Goal: Task Accomplishment & Management: Use online tool/utility

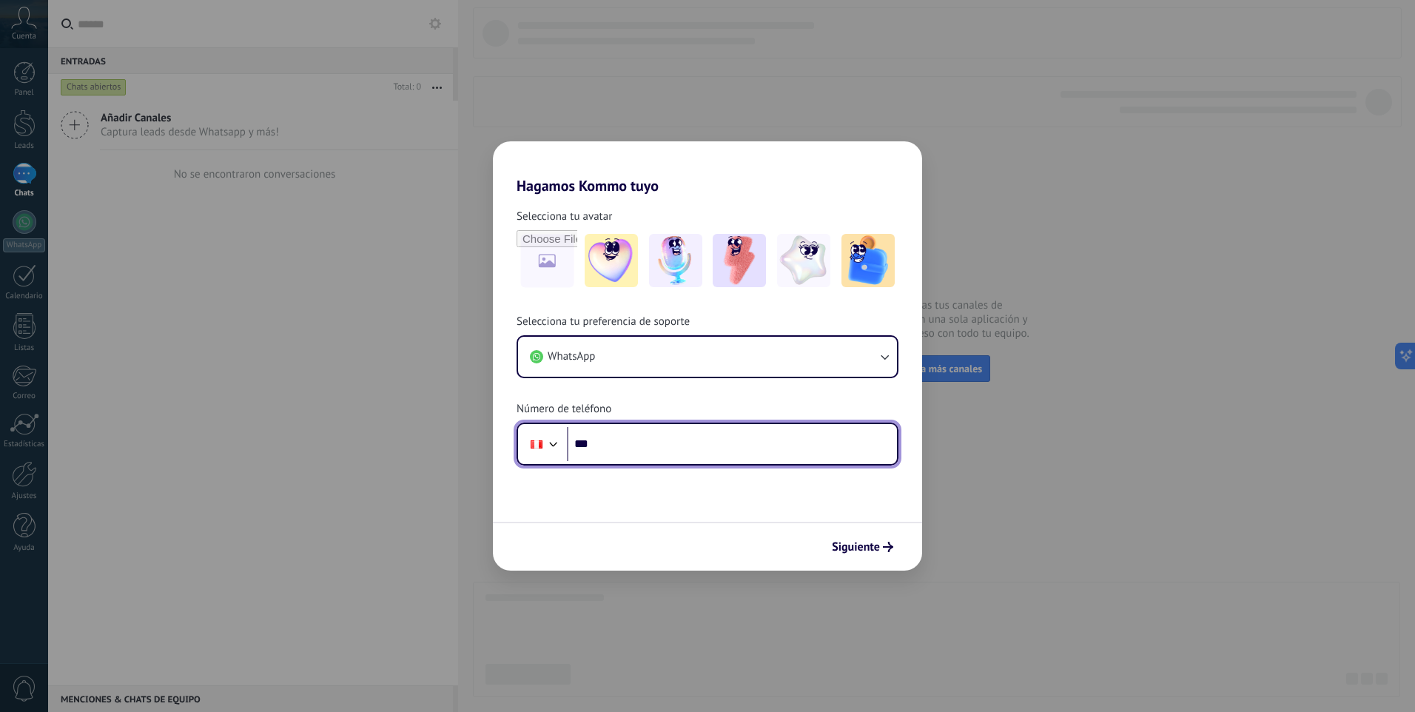
click at [621, 441] on input "***" at bounding box center [732, 444] width 330 height 34
paste input "**********"
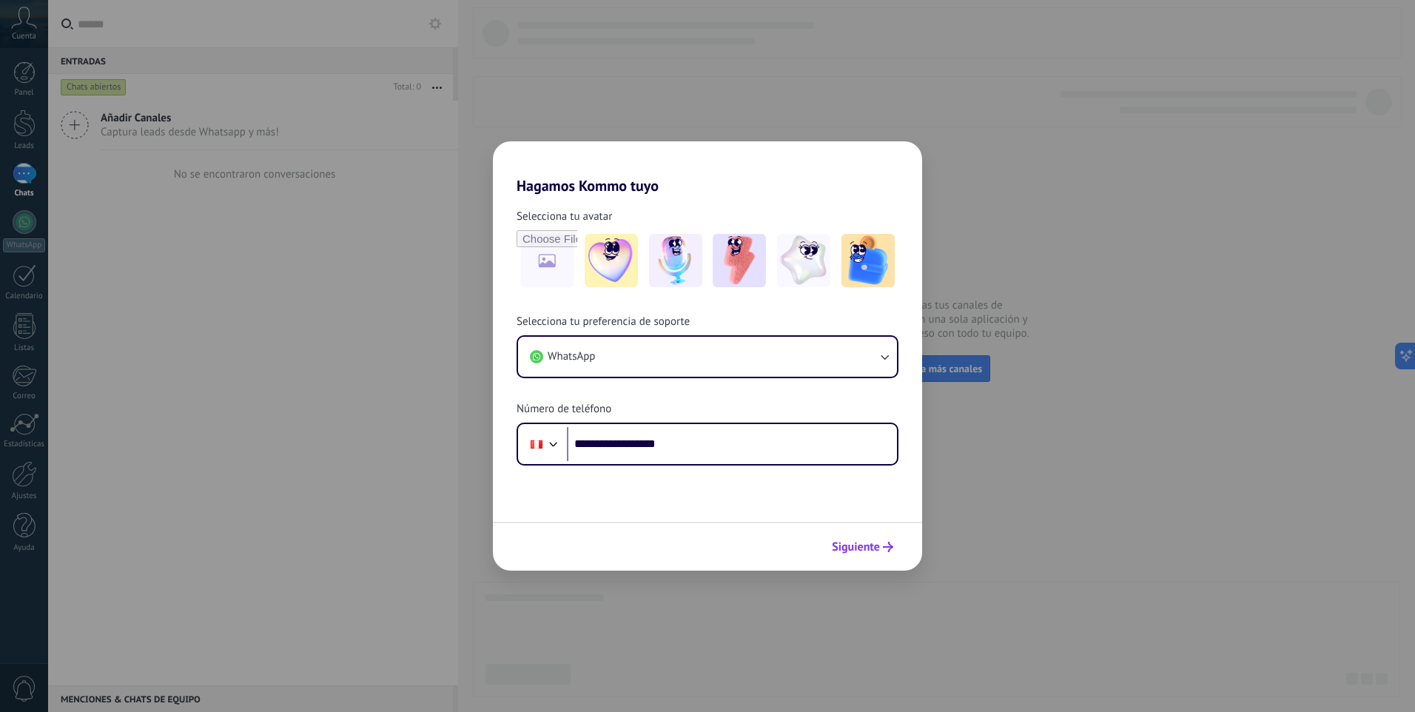
click at [877, 547] on span "Siguiente" at bounding box center [856, 547] width 48 height 10
click at [848, 546] on span "Siguiente" at bounding box center [856, 547] width 48 height 10
click at [611, 448] on input "**********" at bounding box center [732, 444] width 330 height 34
type input "**********"
click at [853, 548] on span "Siguiente" at bounding box center [856, 547] width 48 height 10
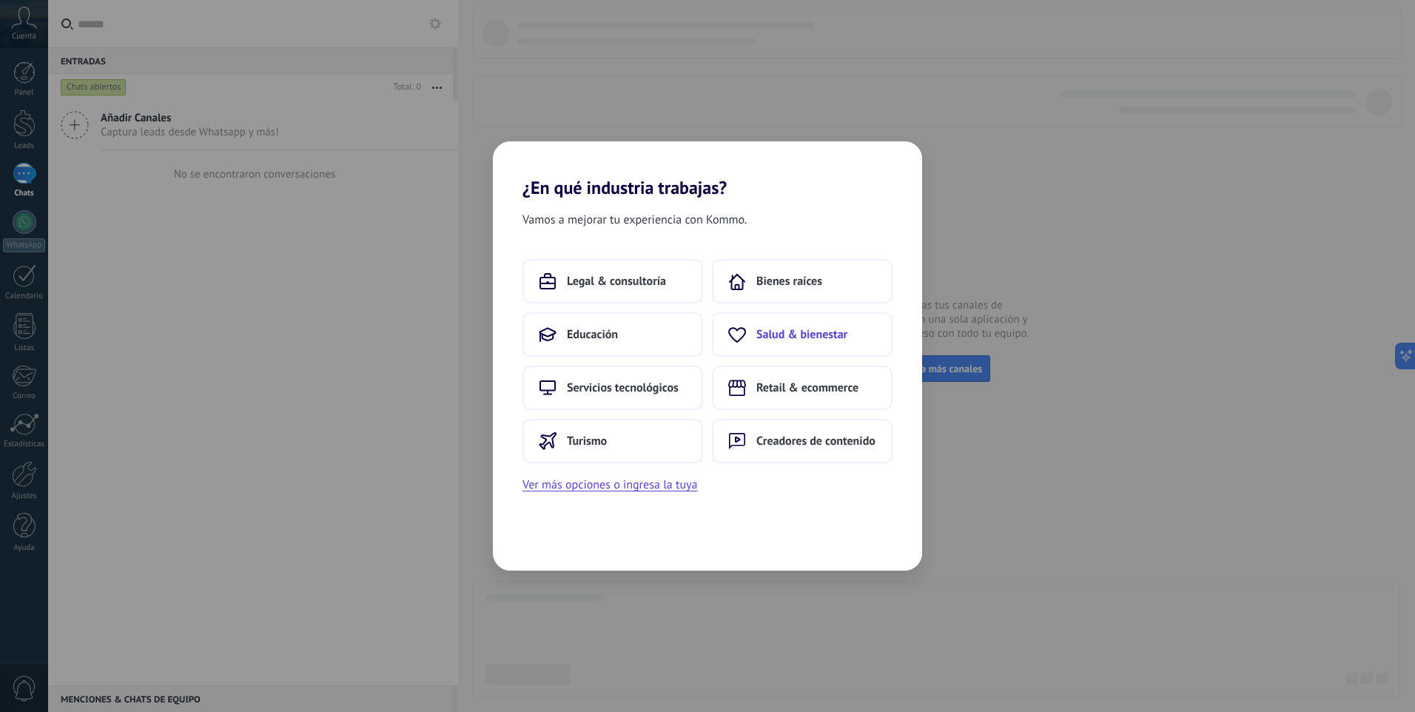
click at [772, 321] on button "Salud & bienestar" at bounding box center [802, 334] width 181 height 44
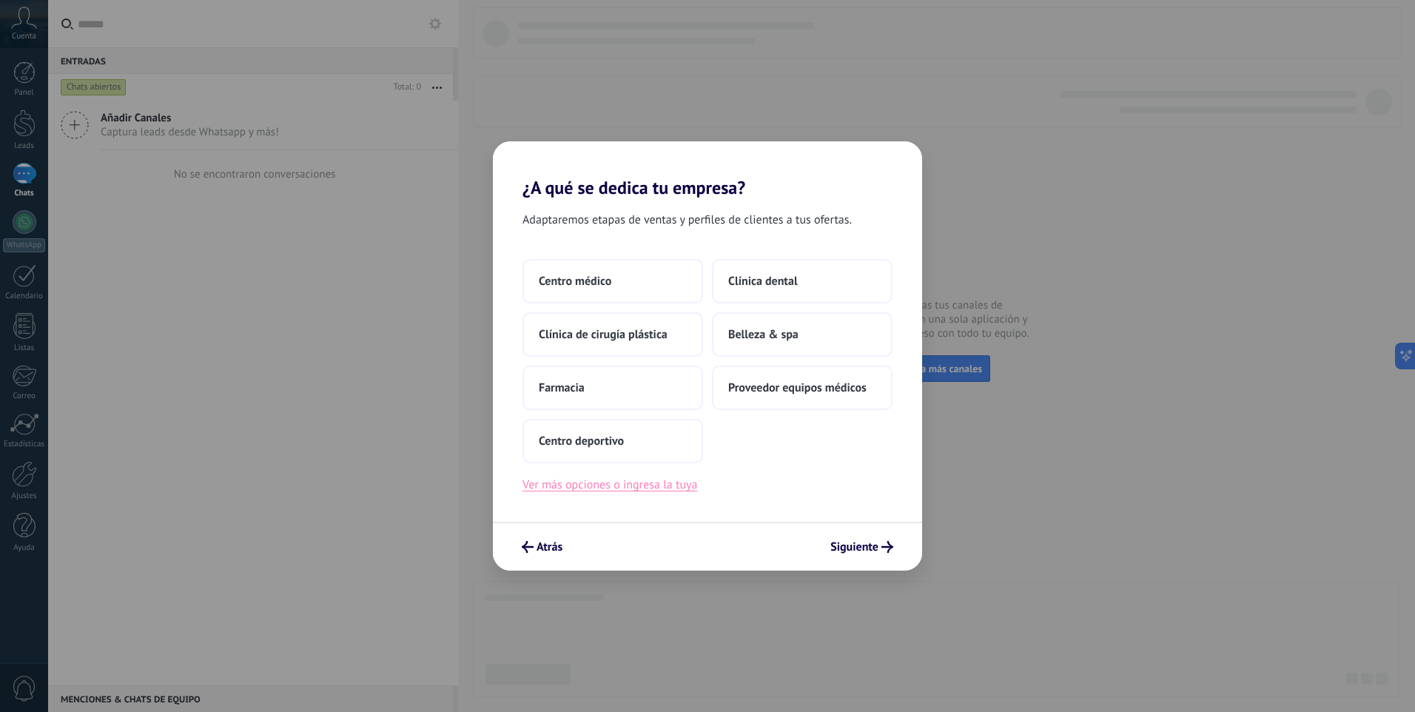
click at [592, 485] on button "Ver más opciones o ingresa la tuya" at bounding box center [610, 484] width 175 height 19
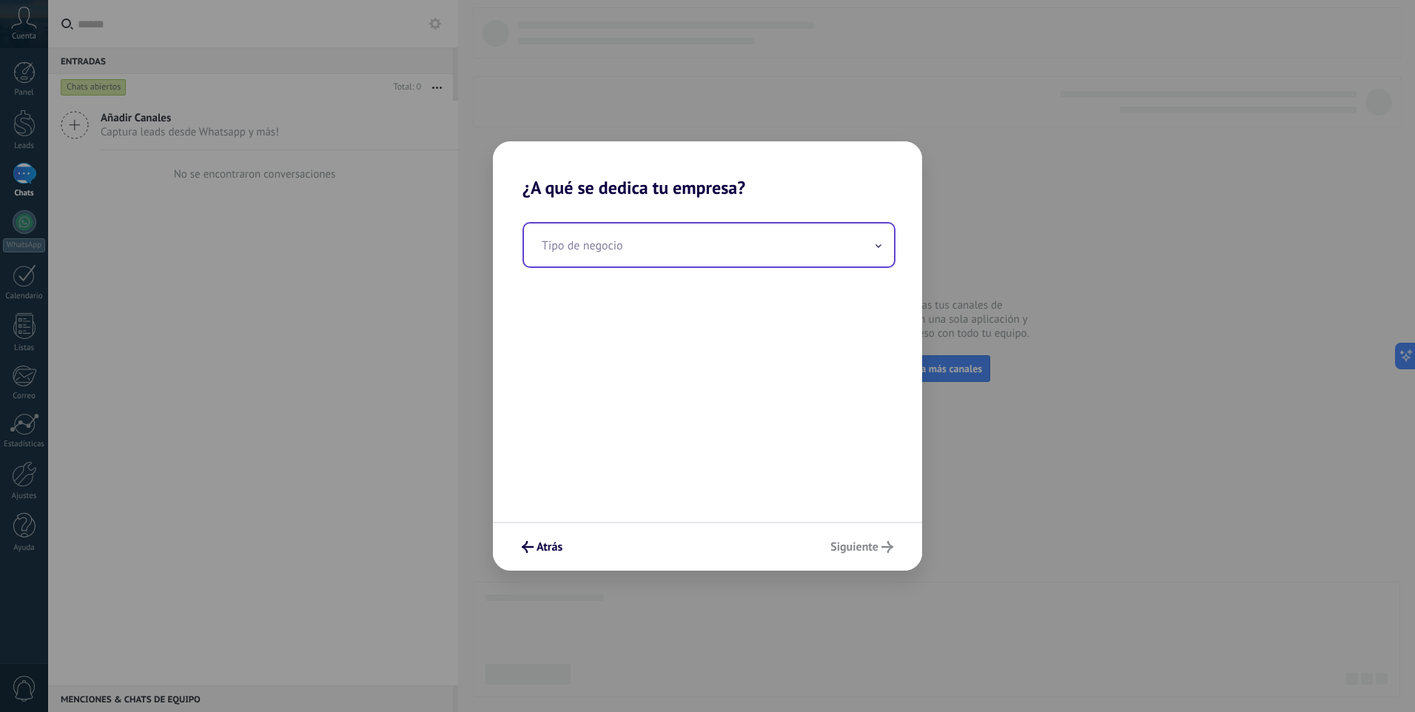
click at [620, 253] on input "text" at bounding box center [709, 245] width 370 height 43
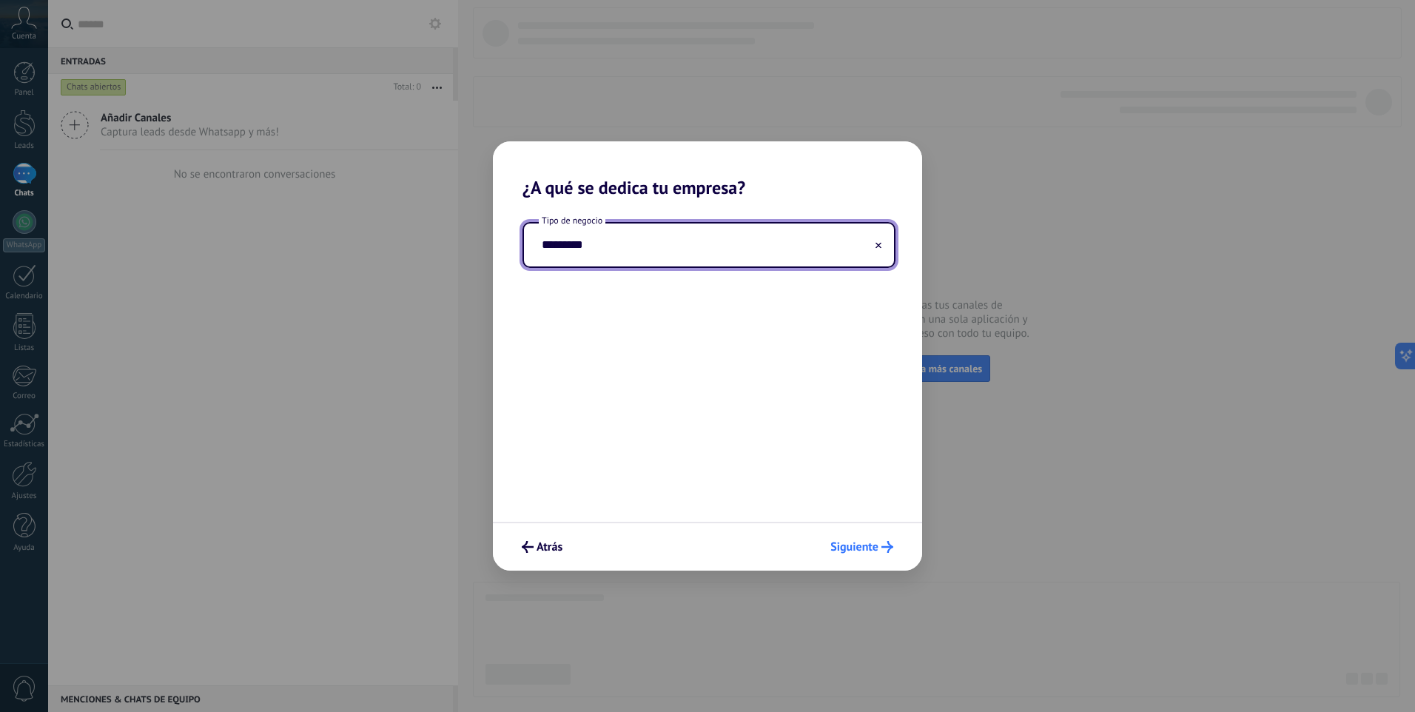
type input "********"
click at [849, 546] on span "Siguiente" at bounding box center [855, 547] width 48 height 10
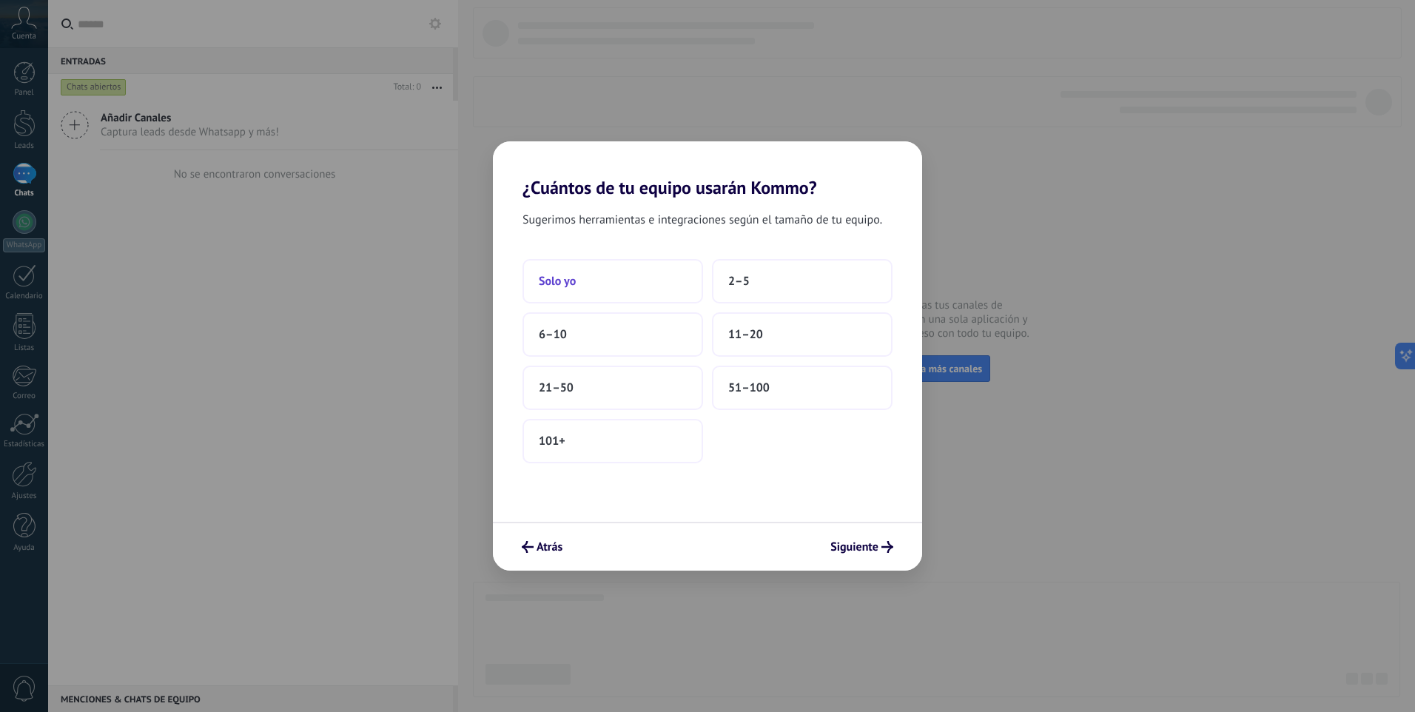
click at [607, 282] on button "Solo yo" at bounding box center [613, 281] width 181 height 44
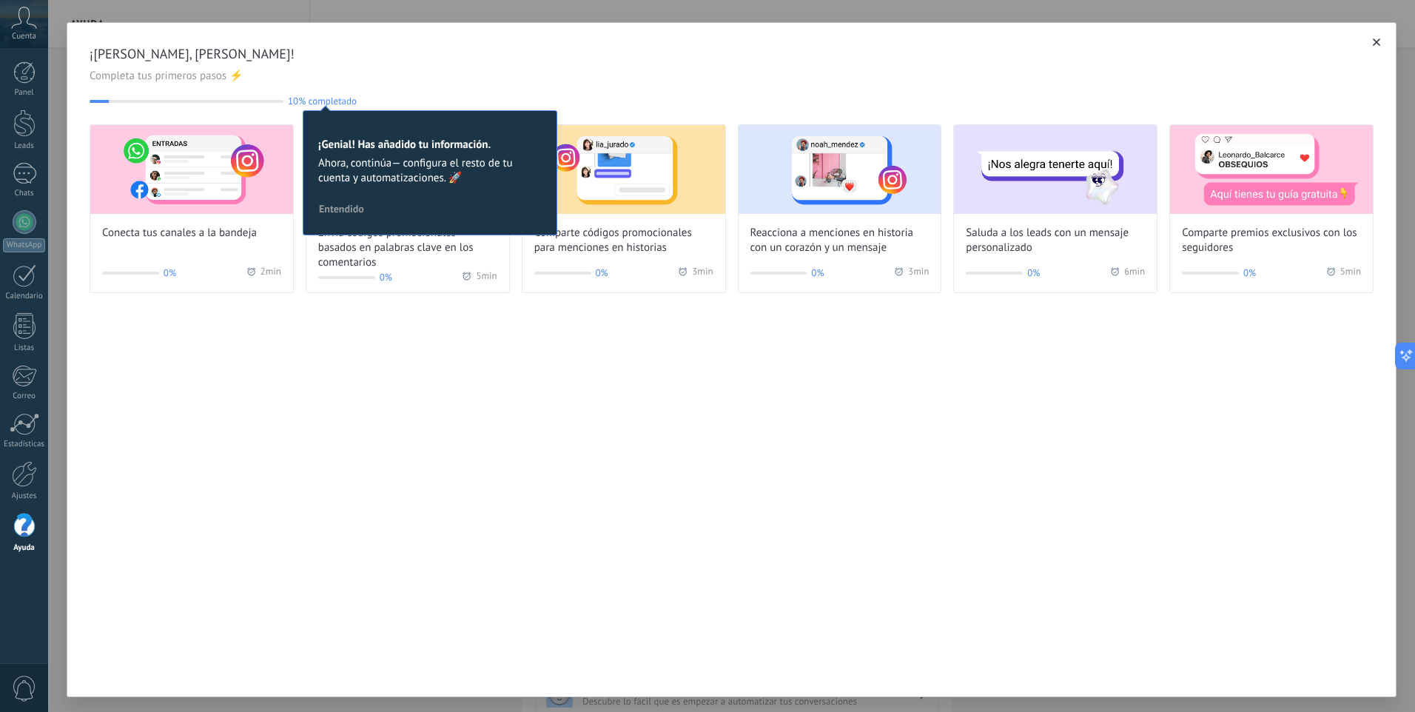
click at [310, 420] on div "¡[PERSON_NAME], [PERSON_NAME]! Completa tus primeros pasos ⚡ 10% completado 10 …" at bounding box center [732, 359] width 1330 height 675
click at [16, 222] on div at bounding box center [25, 222] width 24 height 24
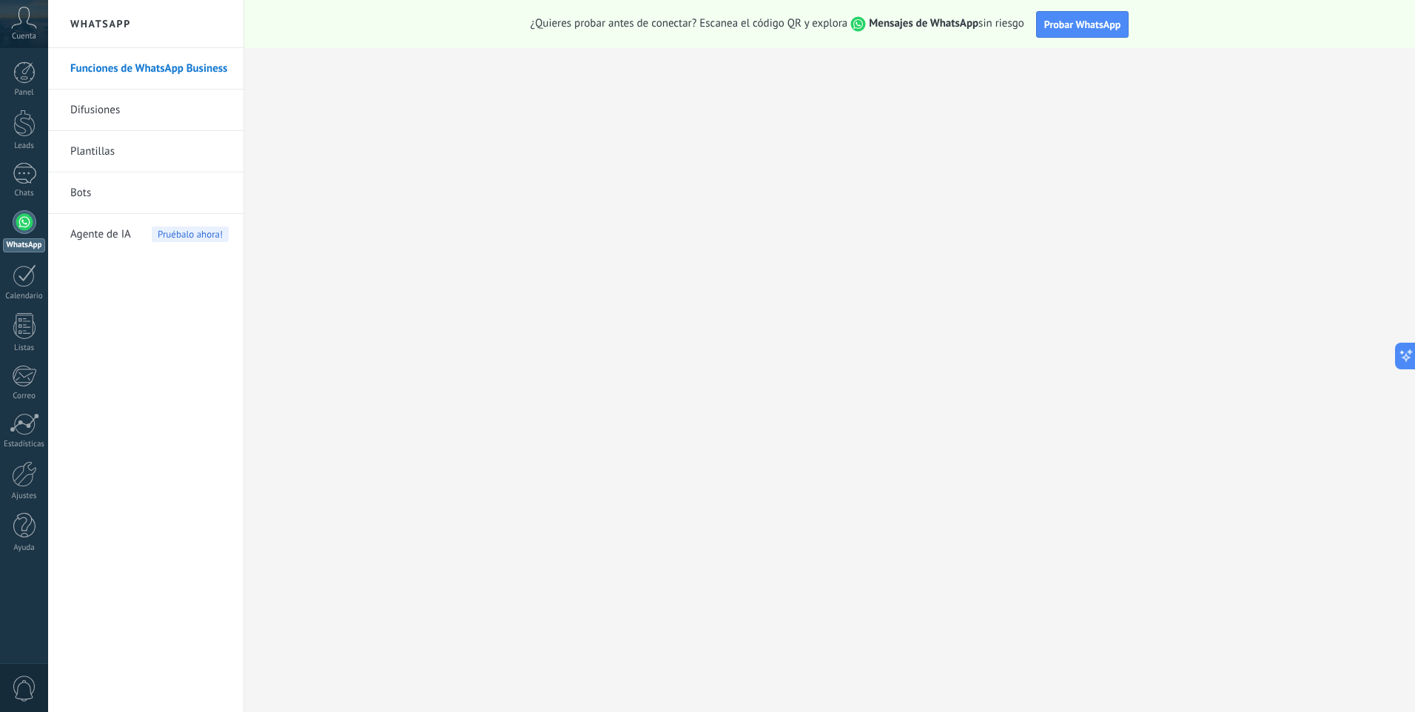
click at [10, 36] on div "Cuenta" at bounding box center [24, 24] width 48 height 48
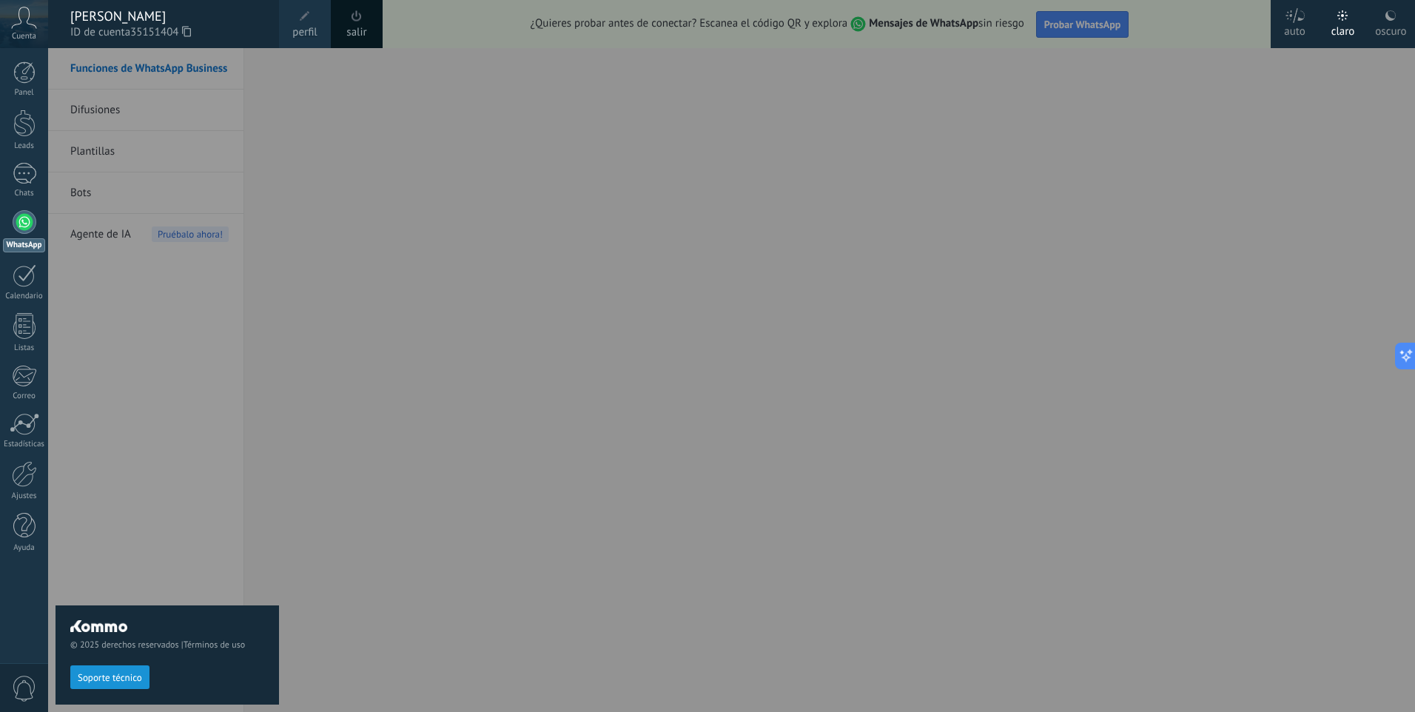
click at [383, 150] on div at bounding box center [755, 356] width 1415 height 712
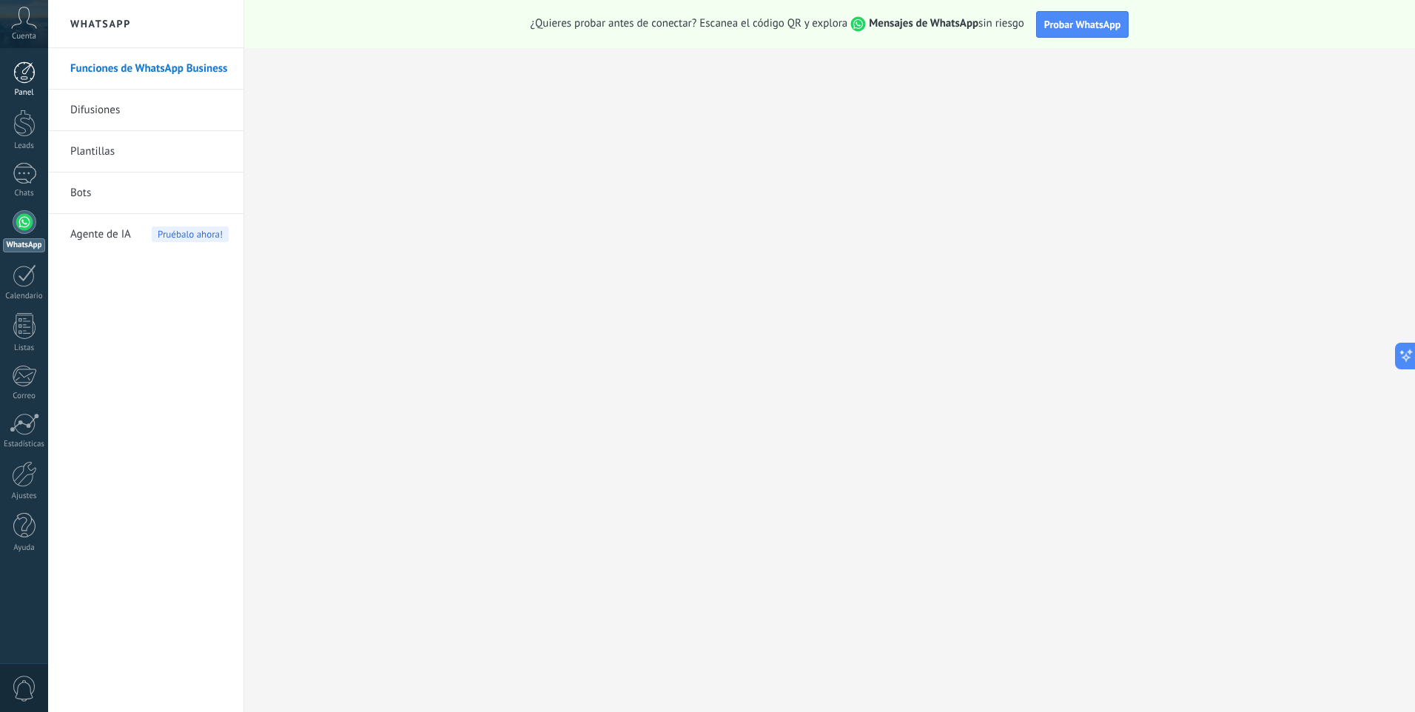
click at [11, 71] on link "Panel" at bounding box center [24, 79] width 48 height 36
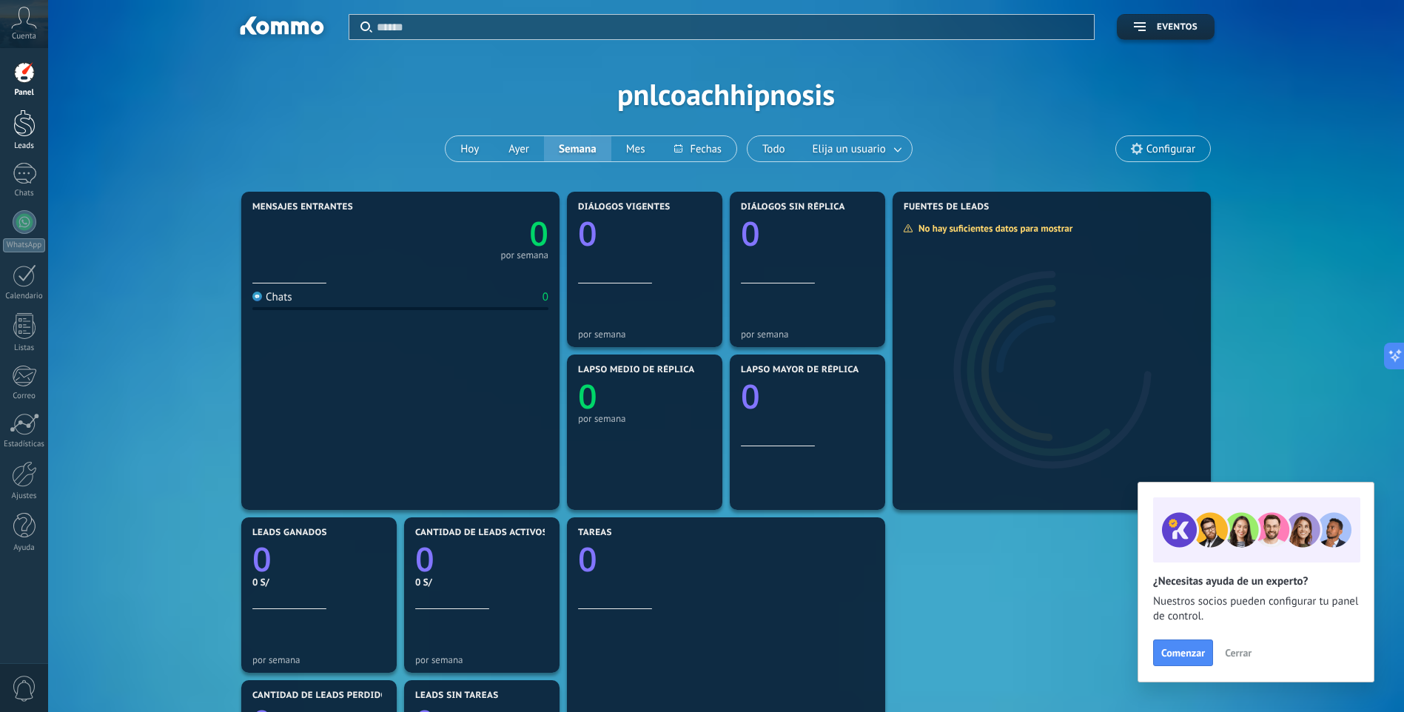
click at [30, 127] on div at bounding box center [24, 123] width 22 height 27
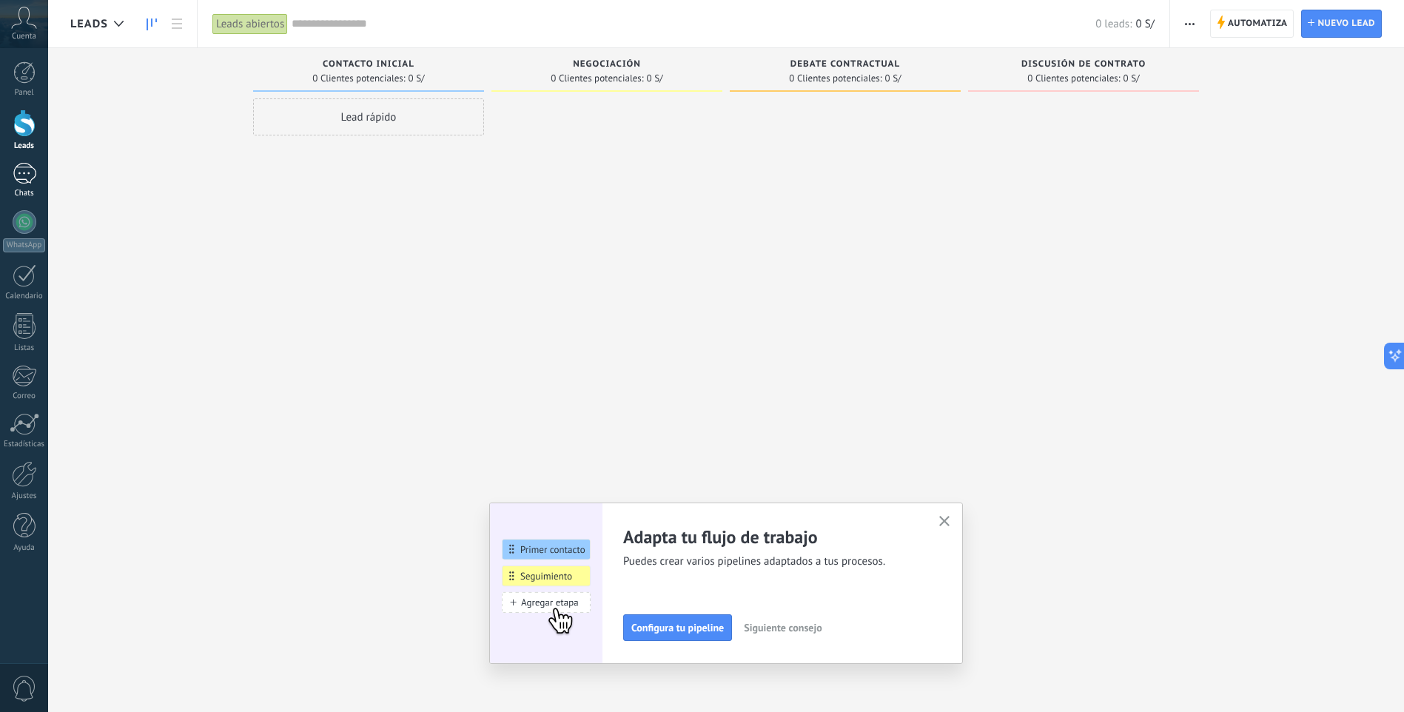
click at [29, 175] on div at bounding box center [25, 173] width 24 height 21
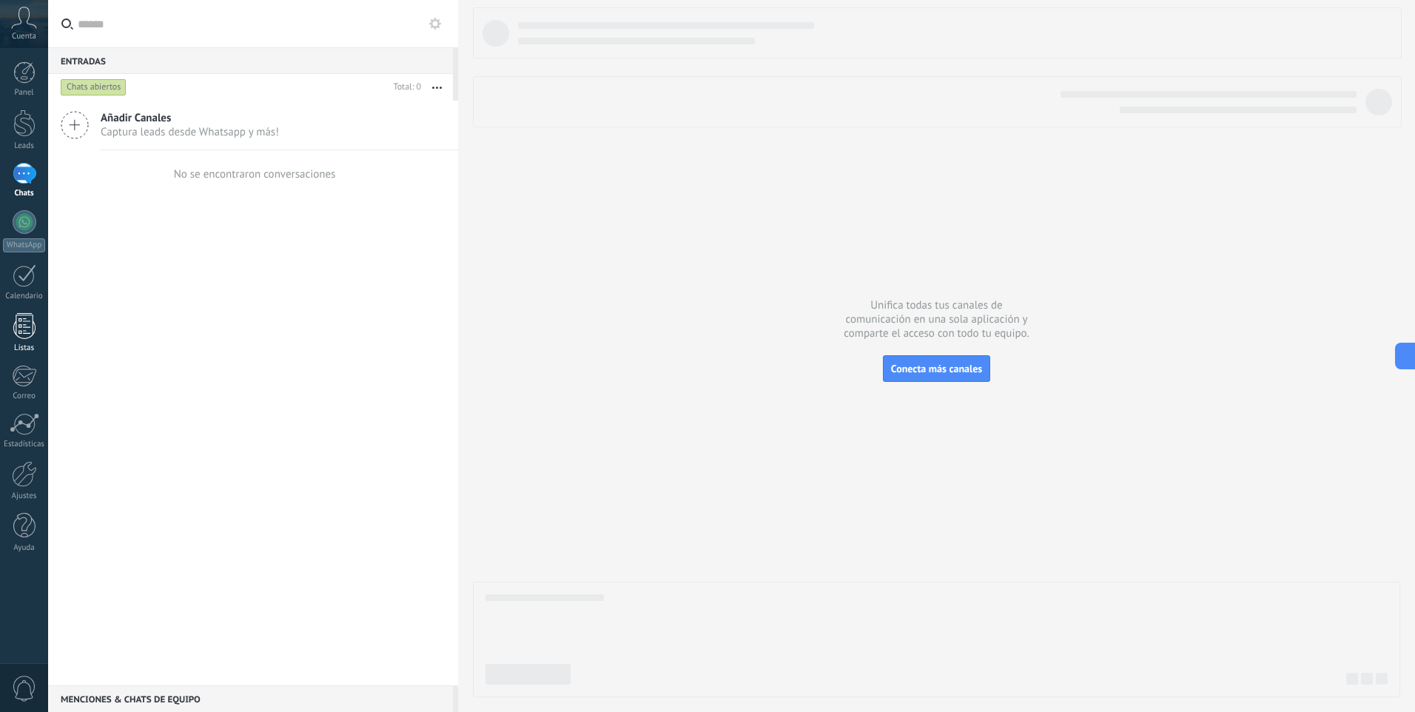
click at [30, 333] on div at bounding box center [24, 326] width 22 height 26
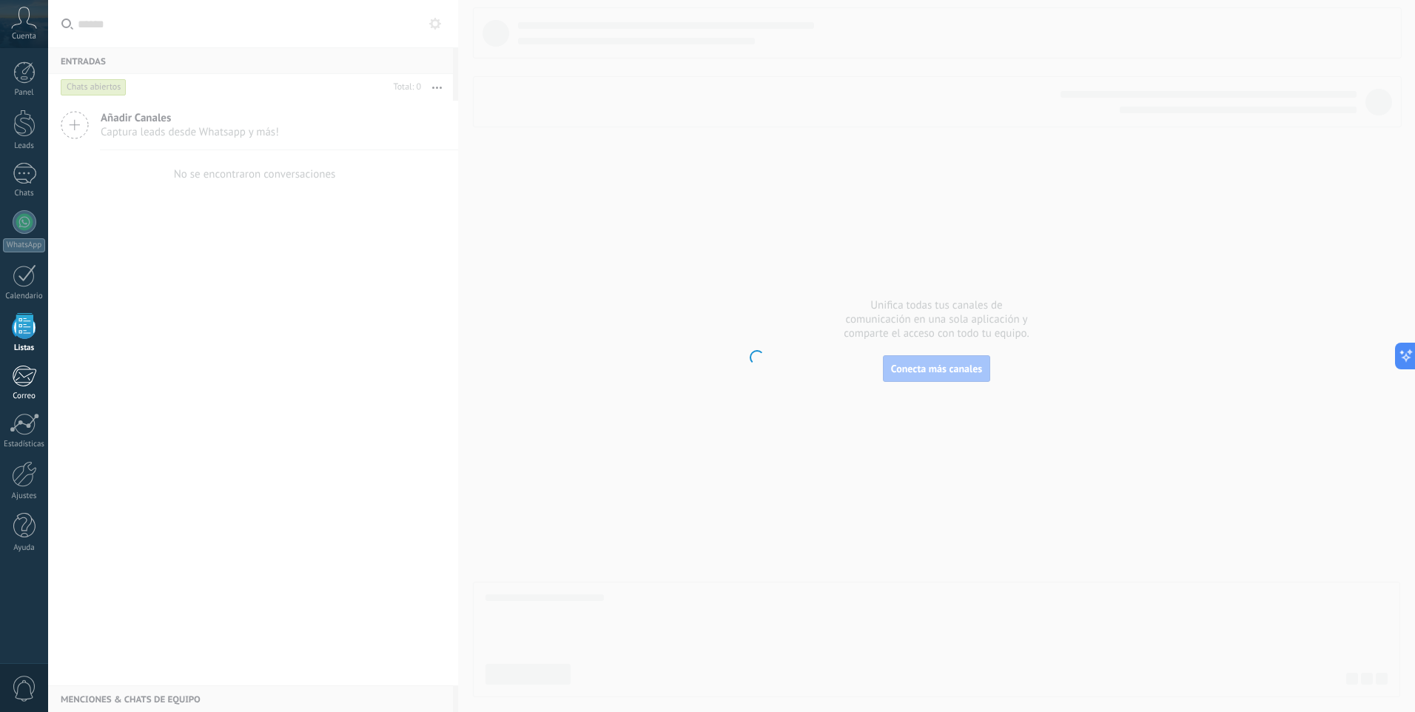
click at [30, 386] on div at bounding box center [24, 376] width 24 height 22
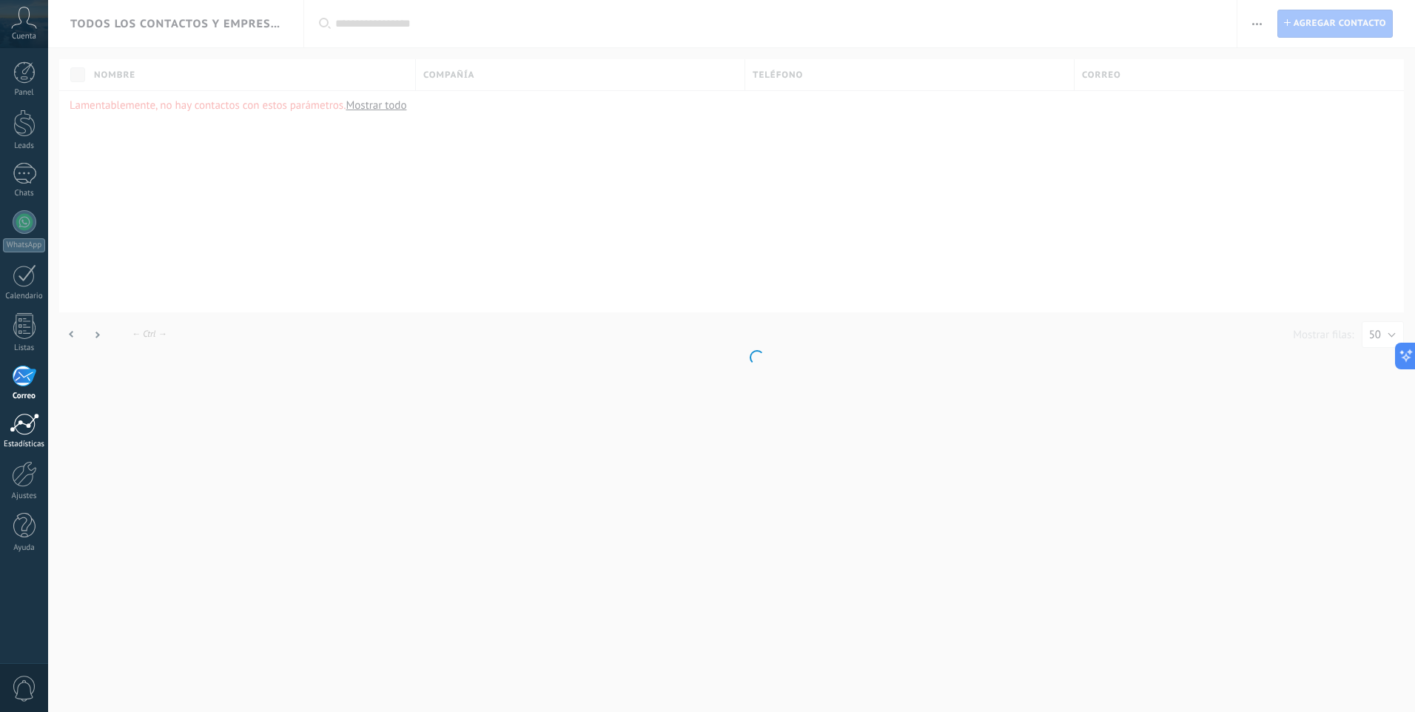
click at [19, 430] on div at bounding box center [25, 424] width 30 height 22
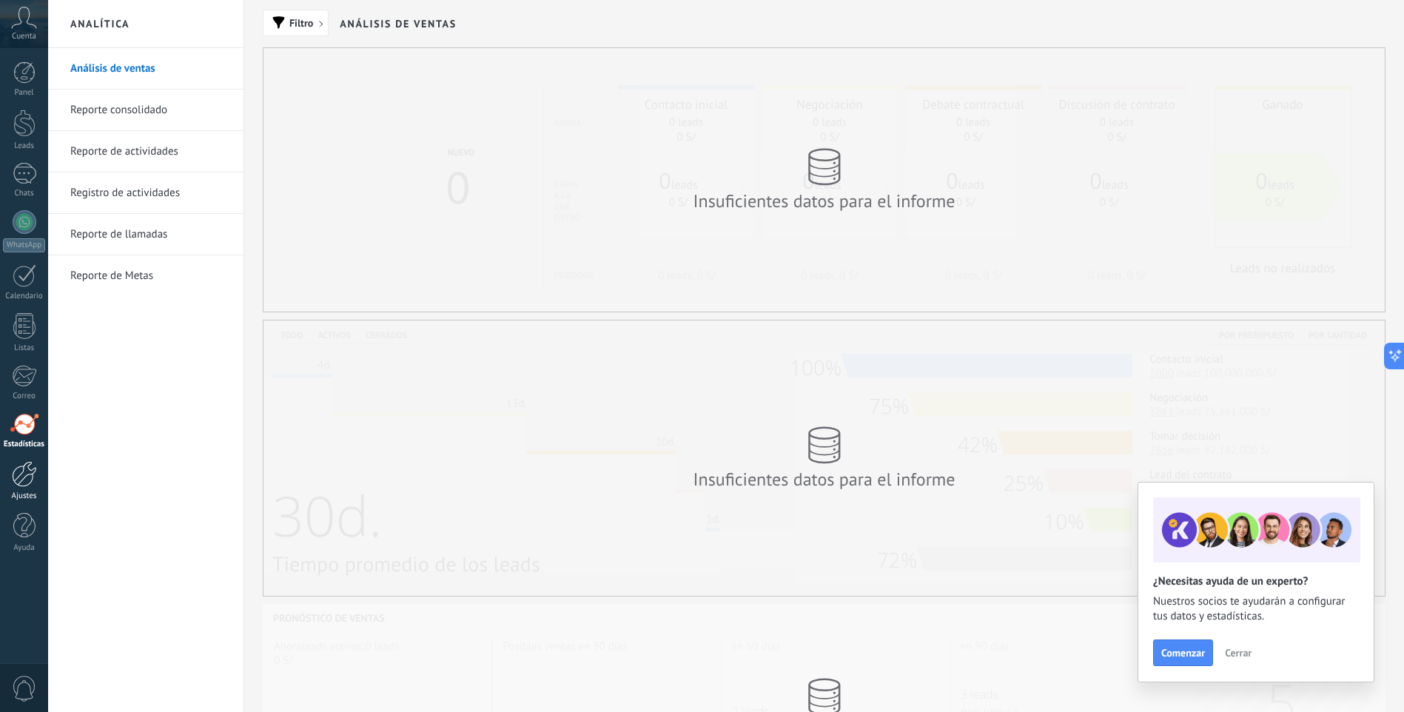
click at [33, 483] on div at bounding box center [24, 474] width 25 height 26
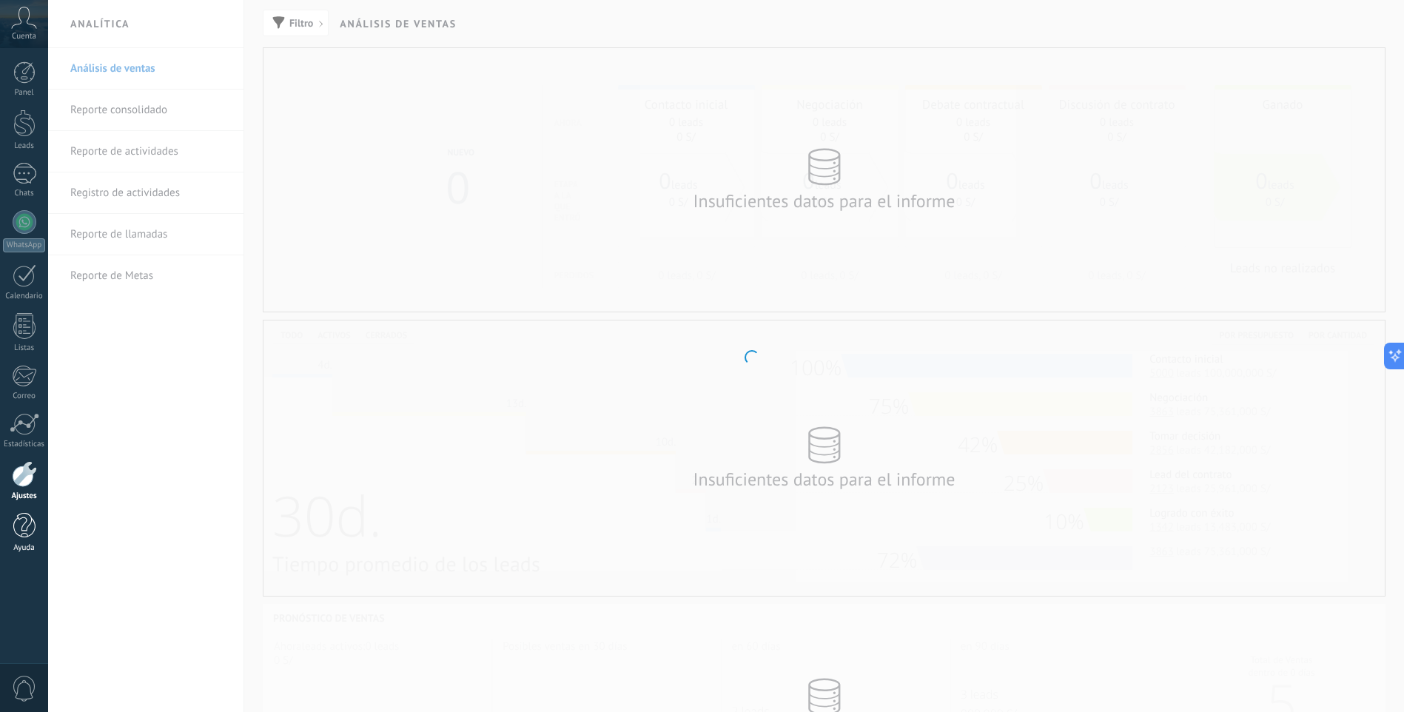
click at [25, 523] on div at bounding box center [24, 526] width 22 height 26
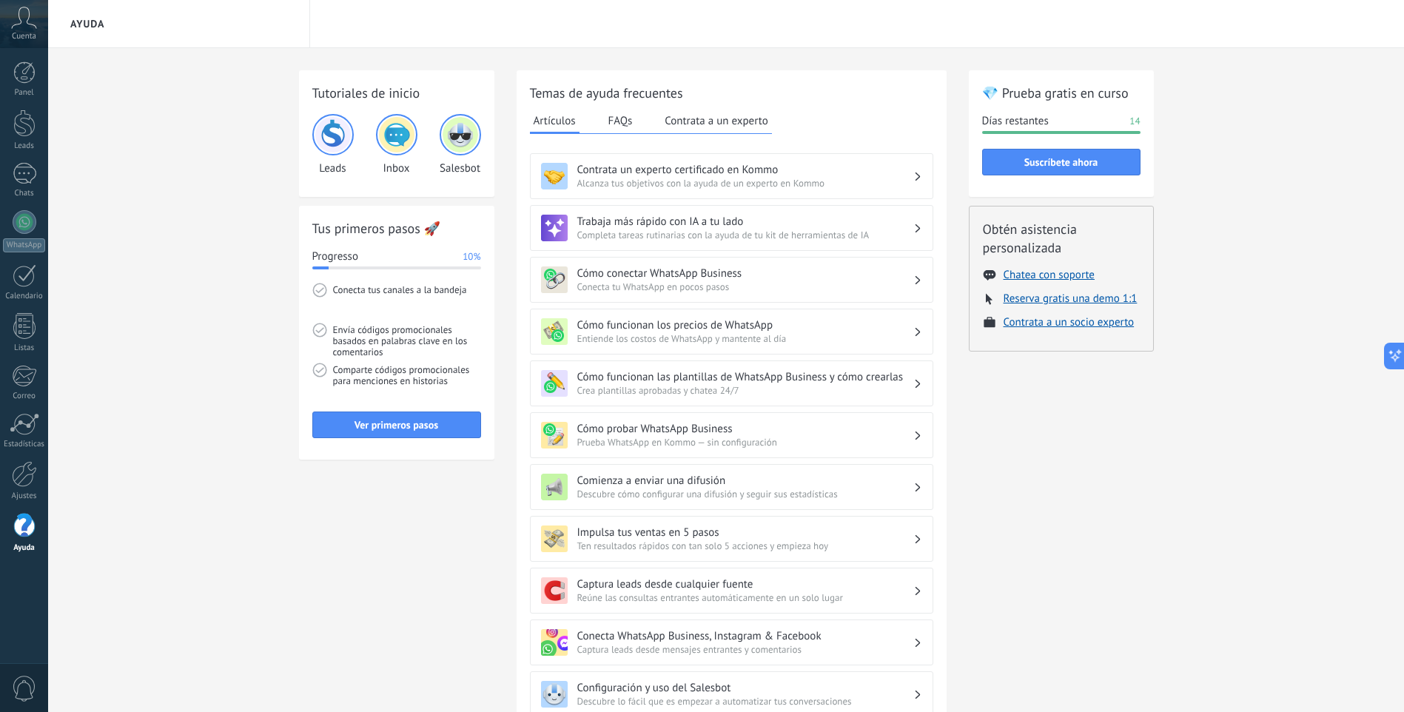
click at [23, 5] on div "Cuenta" at bounding box center [24, 24] width 48 height 48
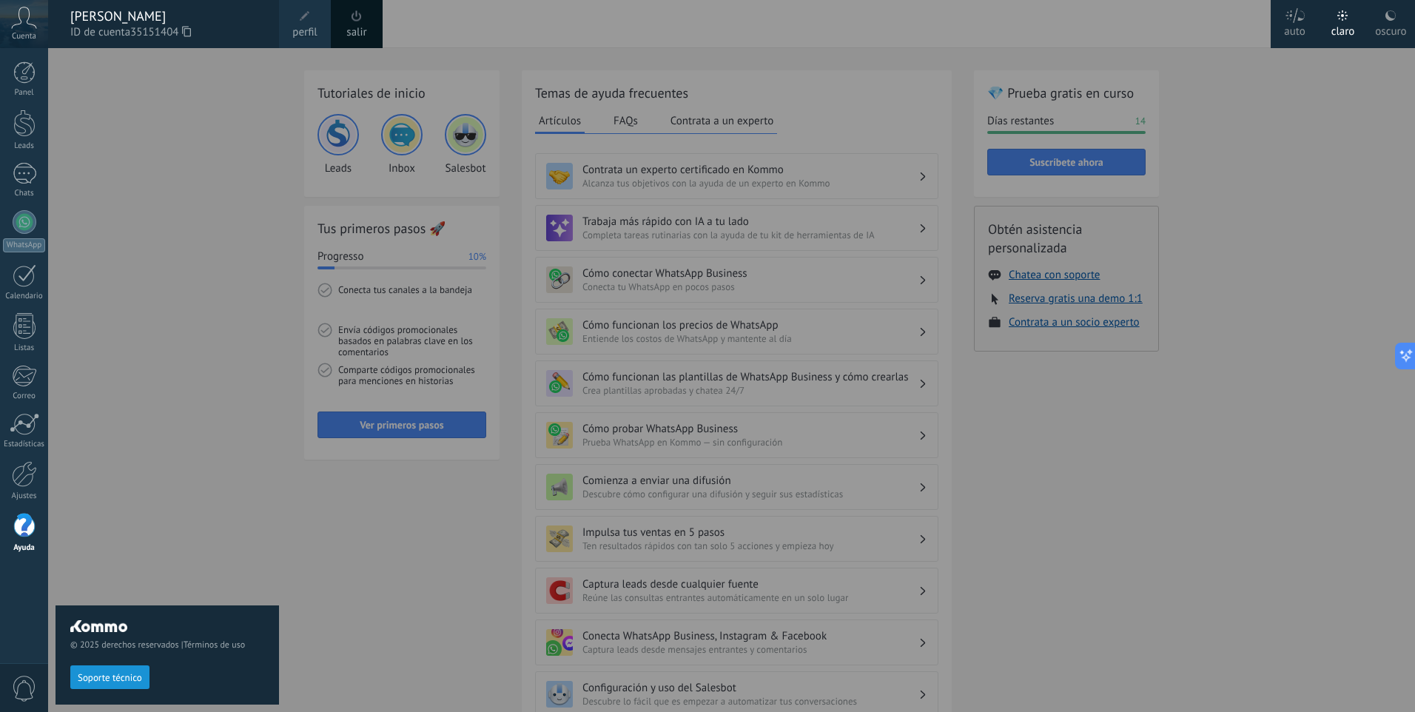
click at [169, 16] on div "[PERSON_NAME]" at bounding box center [167, 16] width 194 height 16
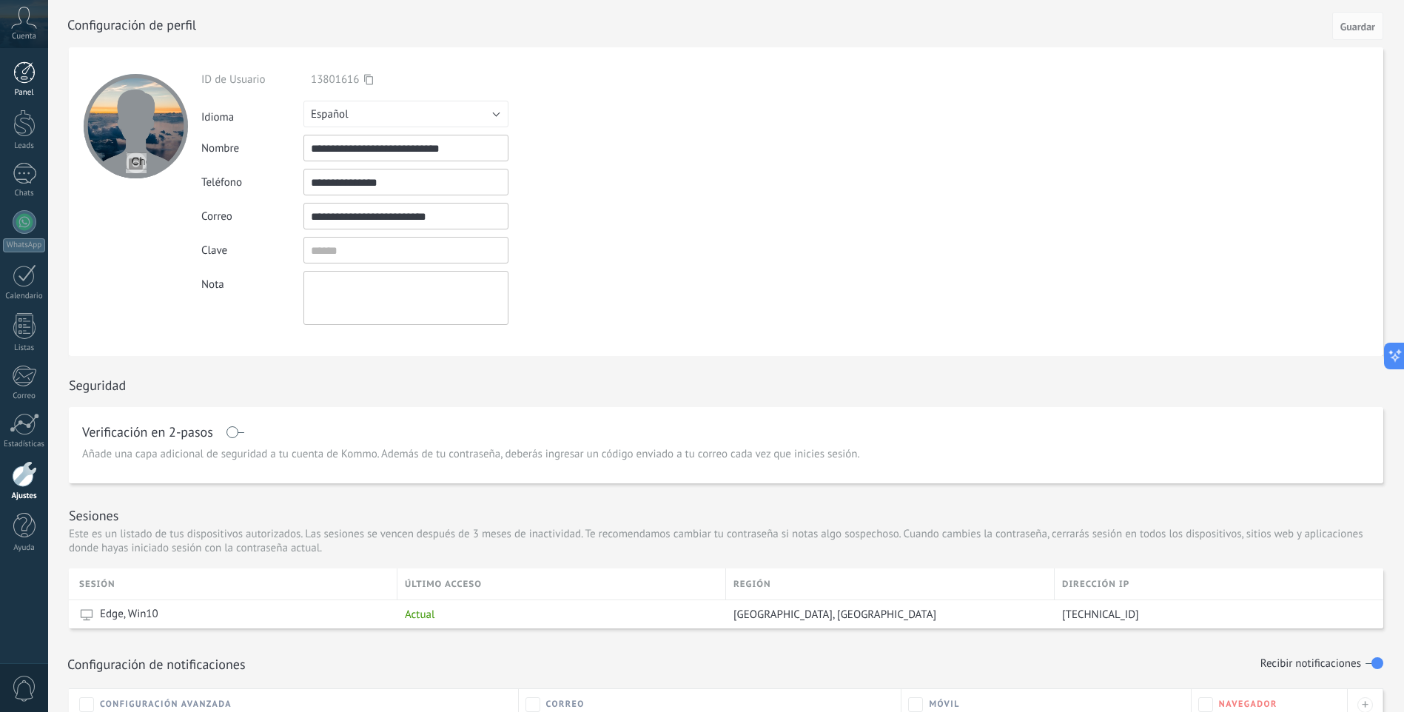
click at [17, 80] on div at bounding box center [24, 72] width 22 height 22
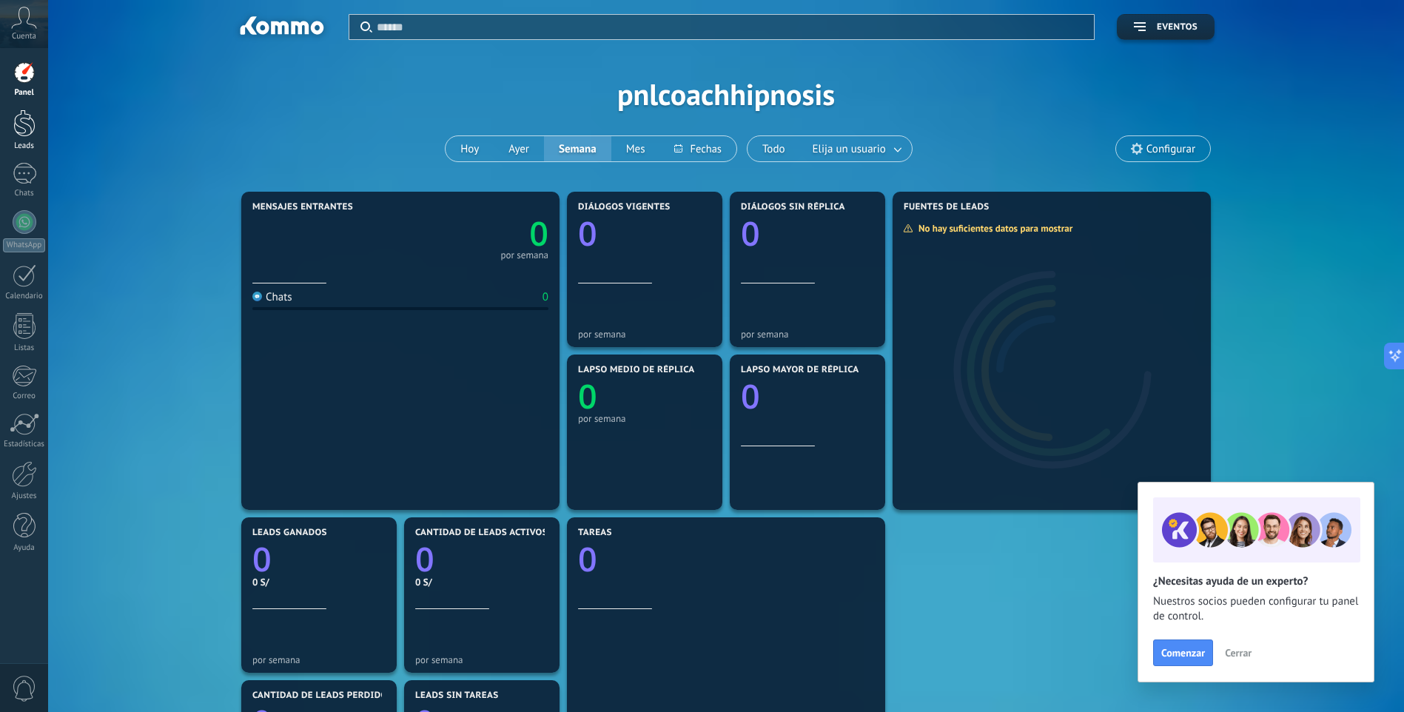
click at [21, 130] on div at bounding box center [24, 123] width 22 height 27
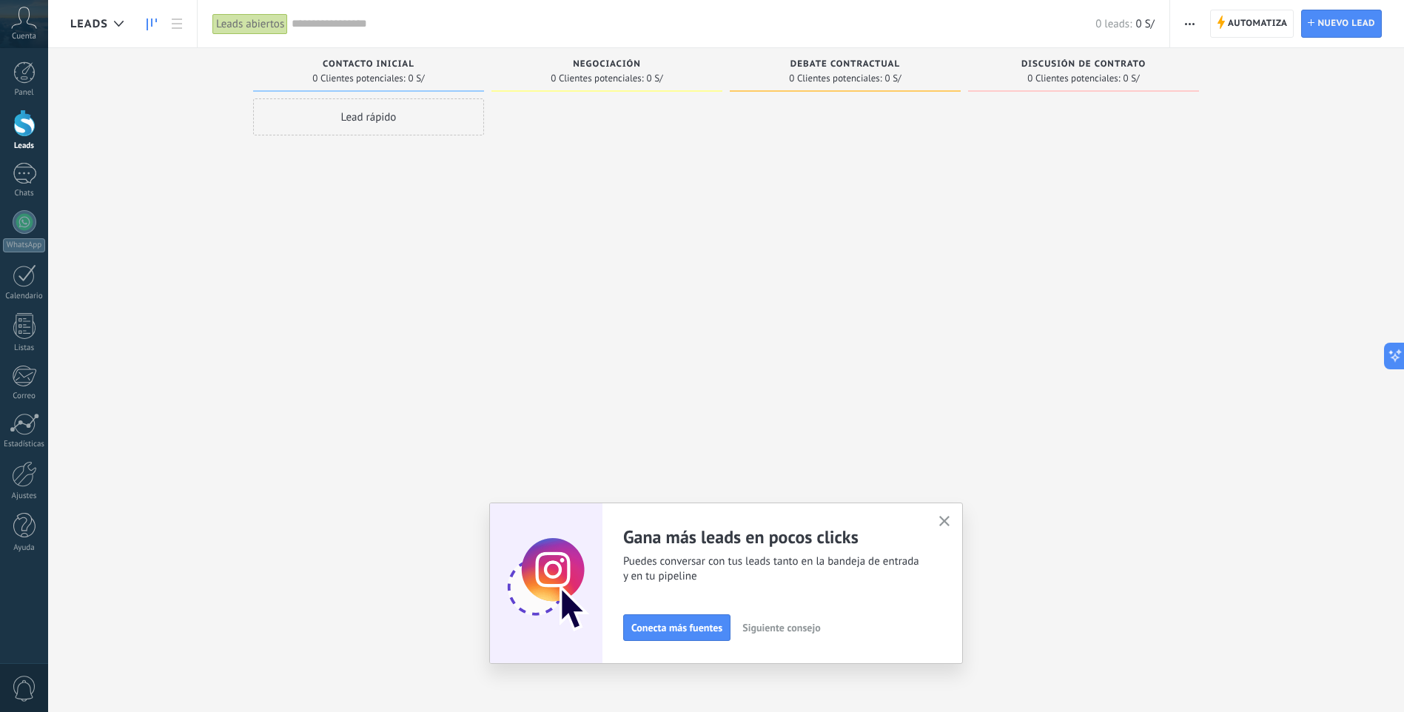
click at [26, 677] on span "0" at bounding box center [24, 689] width 25 height 26
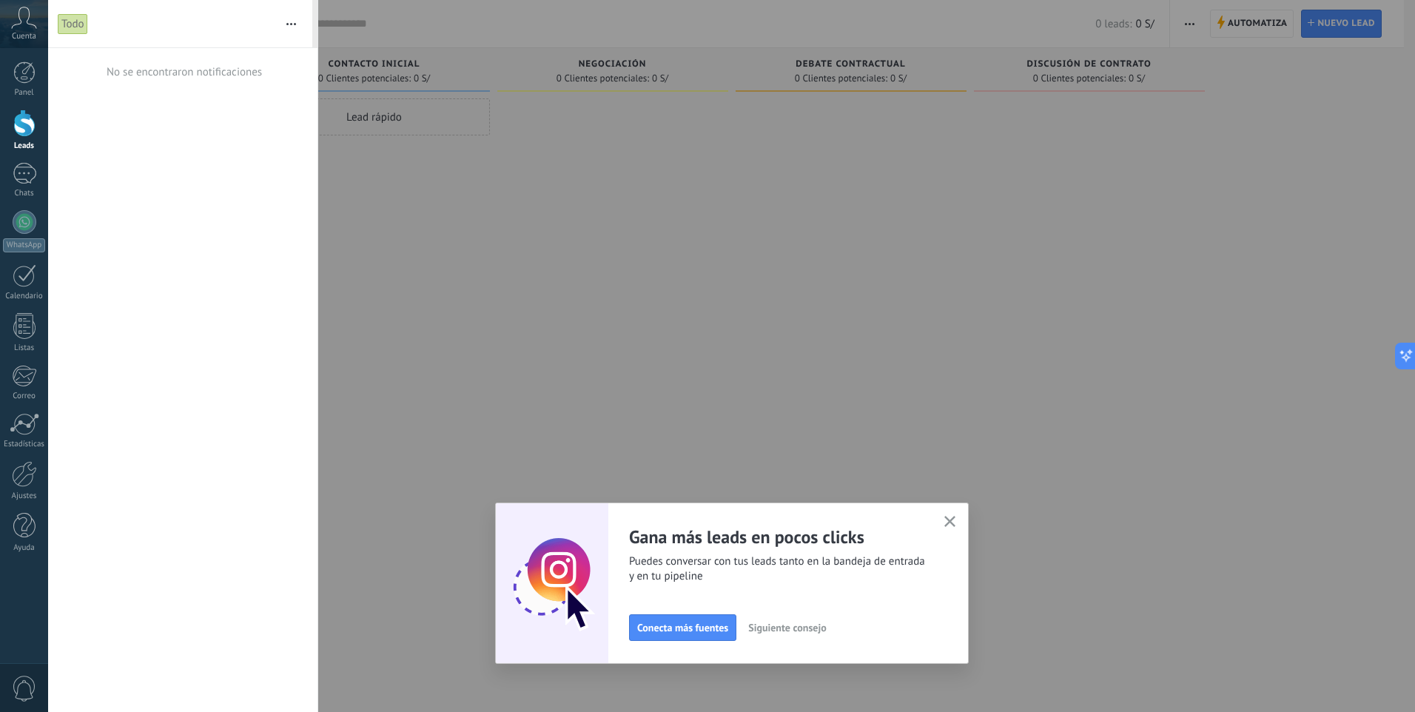
click at [541, 278] on div at bounding box center [707, 356] width 1415 height 712
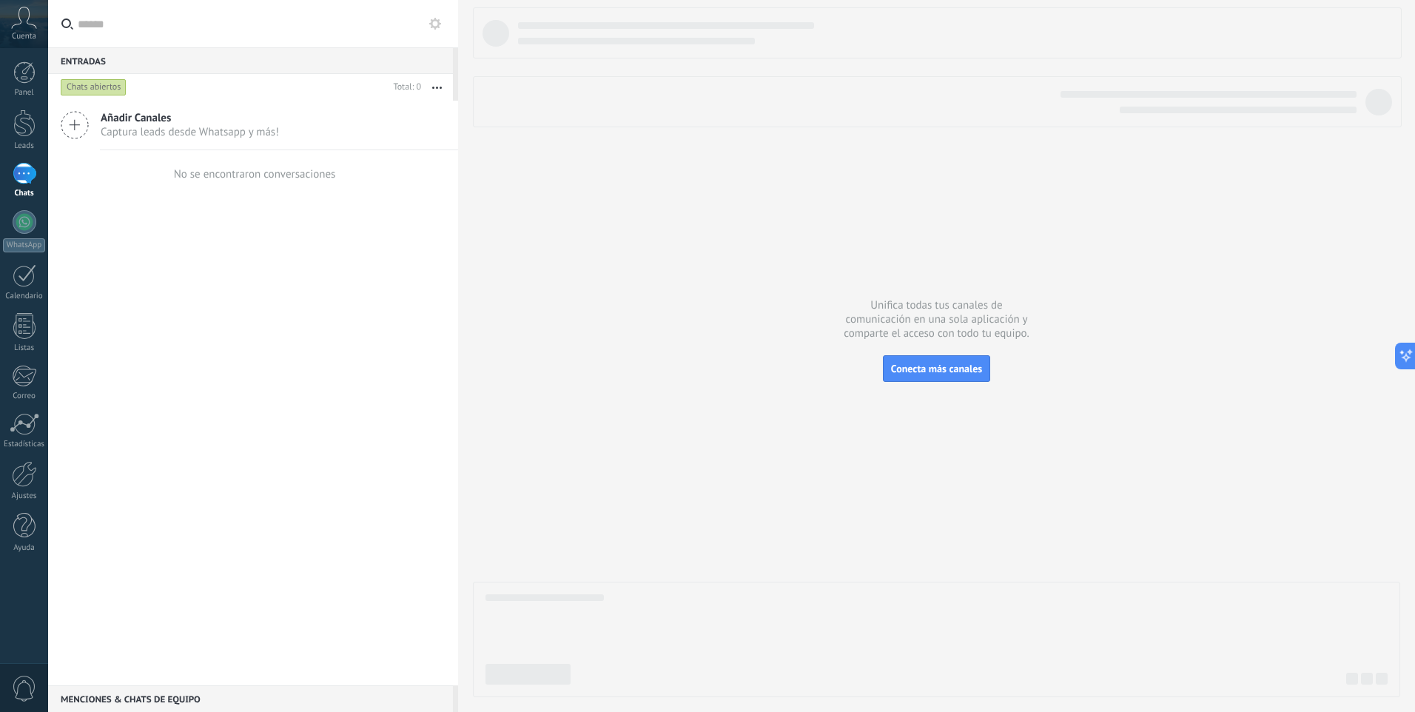
click at [232, 115] on span "Añadir Canales" at bounding box center [190, 118] width 178 height 14
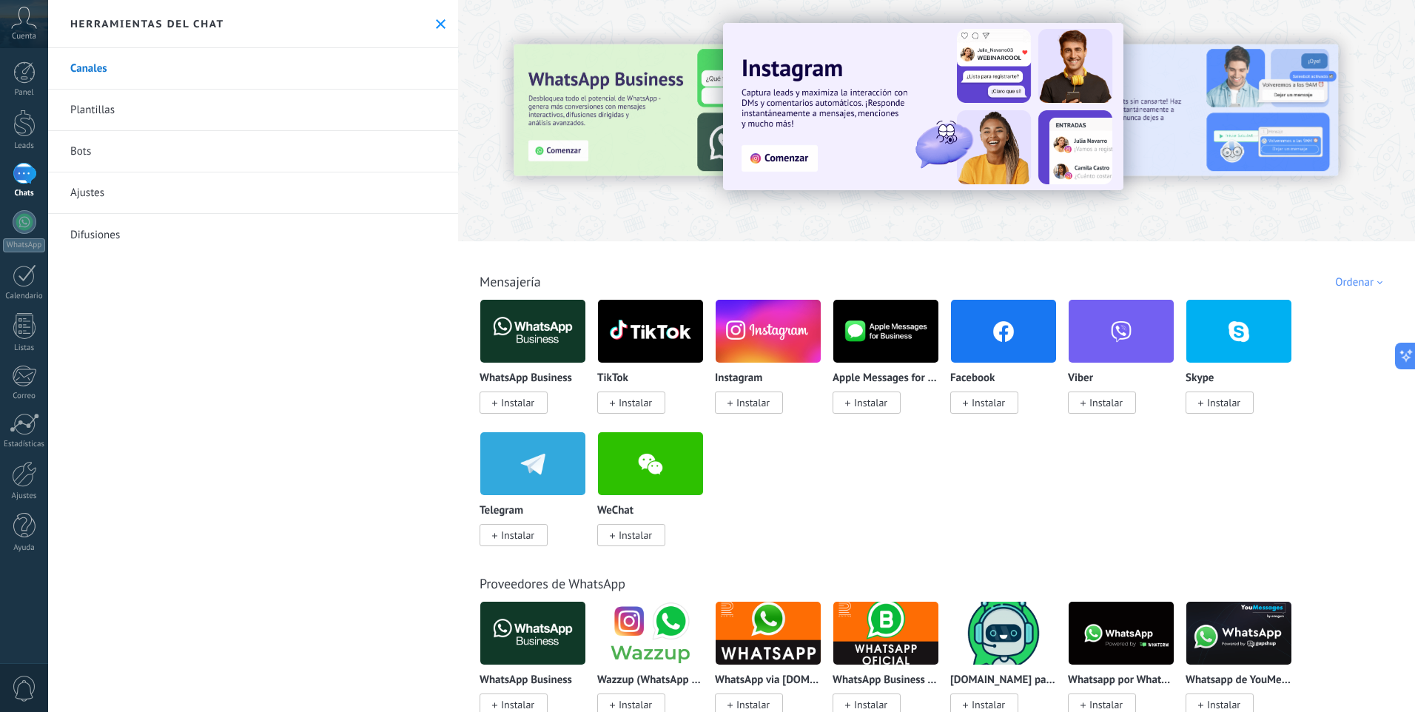
click at [739, 406] on span "Instalar" at bounding box center [753, 402] width 33 height 13
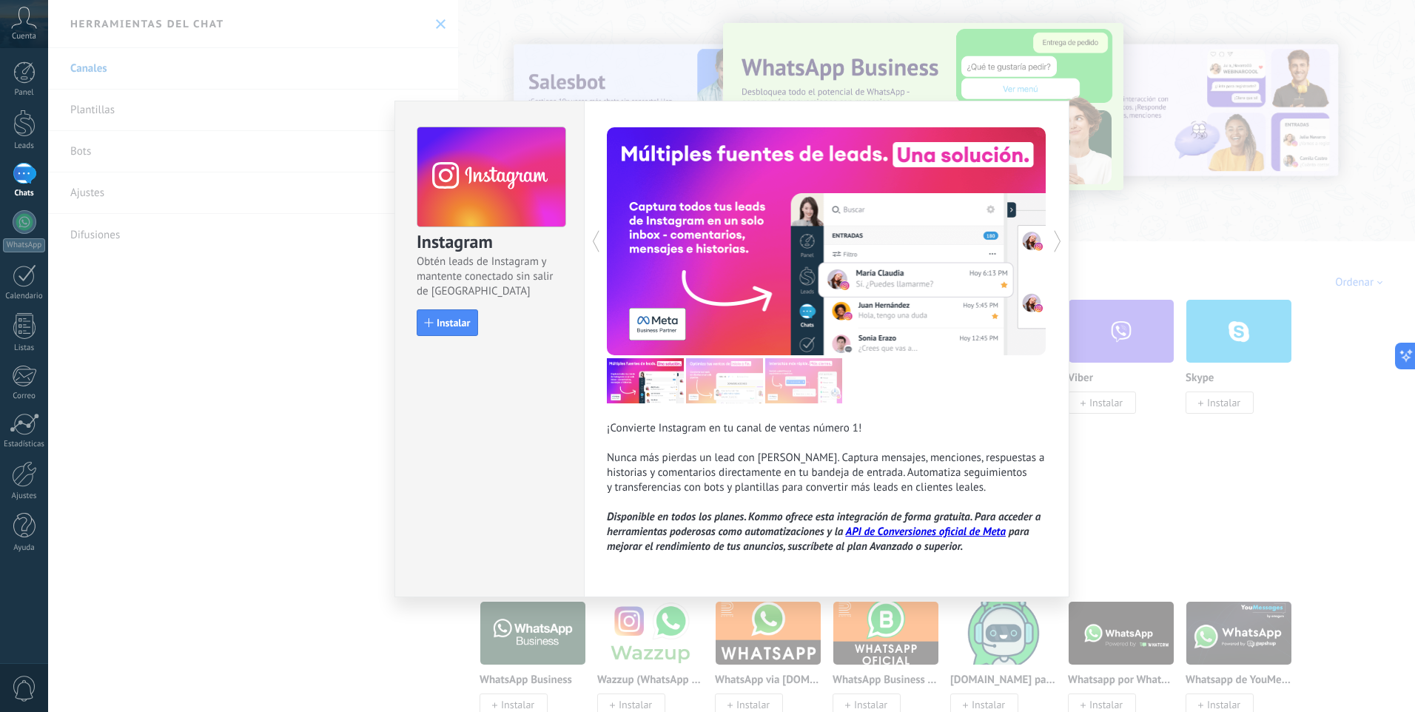
click at [425, 307] on div "Instagram Obtén leads de Instagram y mantente conectado sin salir de Kommo Inst…" at bounding box center [489, 224] width 189 height 247
click at [420, 318] on button "Instalar" at bounding box center [447, 322] width 61 height 27
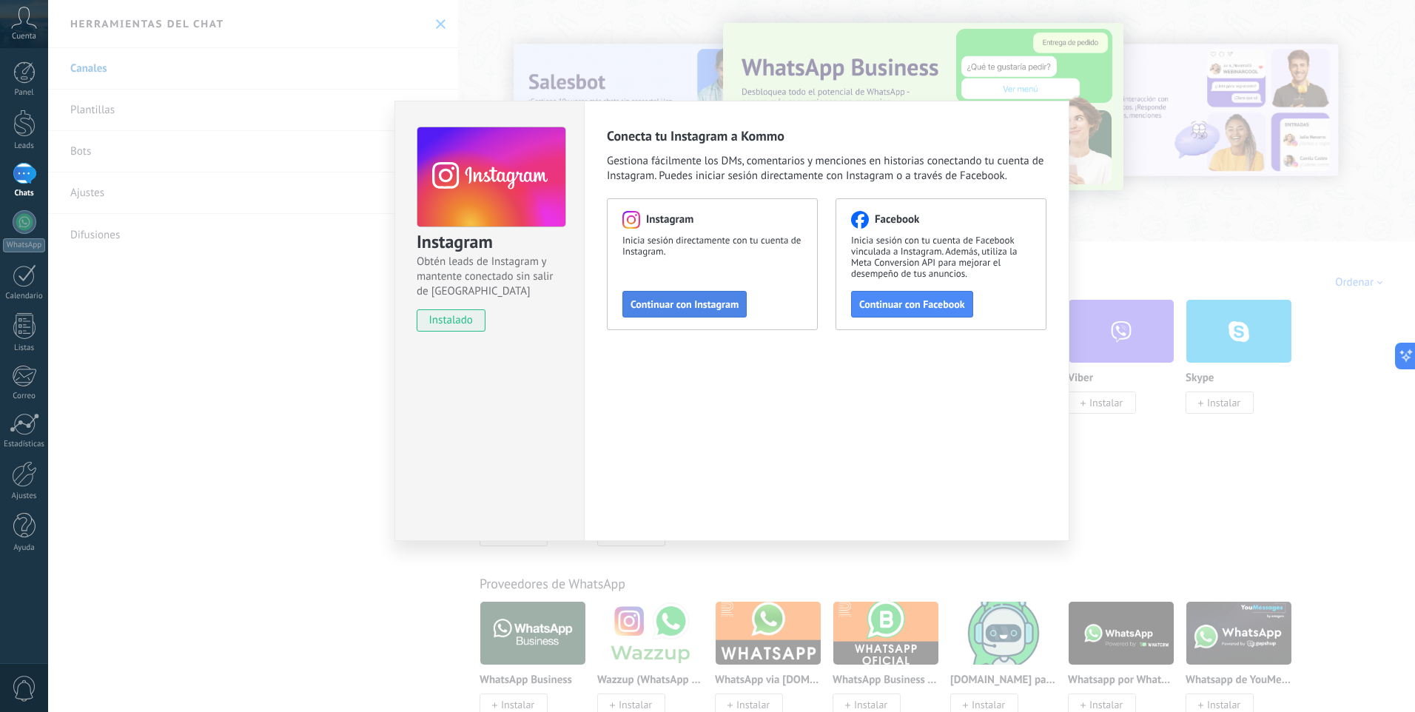
click at [678, 304] on span "Continuar con Instagram" at bounding box center [685, 304] width 108 height 10
